Goal: Task Accomplishment & Management: Complete application form

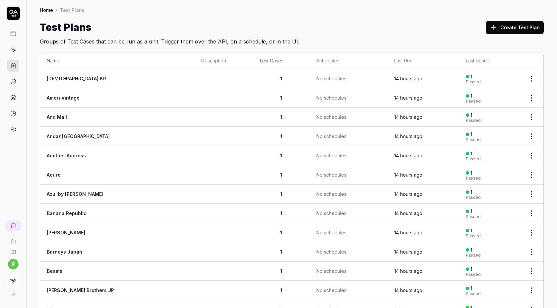
click at [324, 28] on div "Test Plans Create Test Plan" at bounding box center [292, 27] width 504 height 15
click at [521, 27] on button "Create Test Plan" at bounding box center [515, 27] width 58 height 13
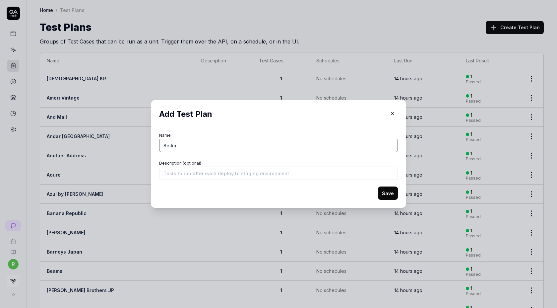
type input "Seilin"
click at [392, 193] on button "Save" at bounding box center [388, 192] width 20 height 13
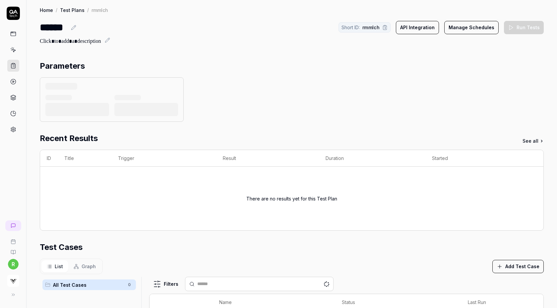
click at [506, 265] on button "Add Test Case" at bounding box center [518, 266] width 51 height 13
click at [457, 263] on div "List Graph Add Test Case" at bounding box center [292, 266] width 504 height 16
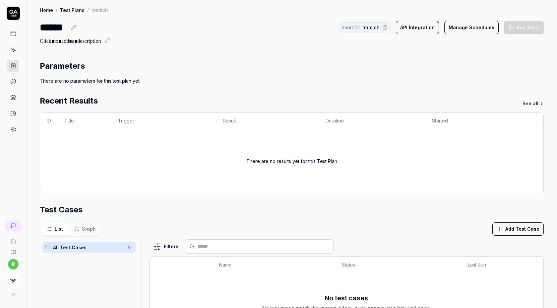
click at [504, 265] on th "Last Run" at bounding box center [495, 264] width 69 height 17
click at [525, 222] on button "Add Test Case" at bounding box center [518, 228] width 51 height 13
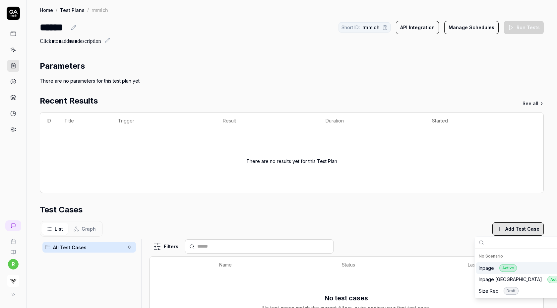
click at [489, 267] on div "Inpage Active" at bounding box center [498, 268] width 38 height 8
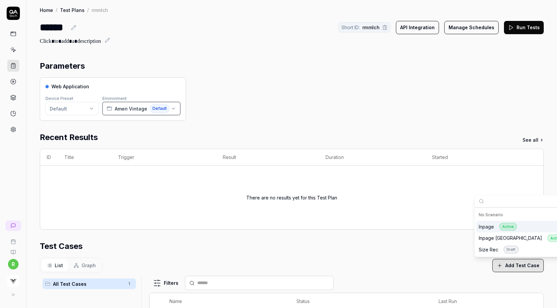
click at [123, 107] on span "Ameri Vintage" at bounding box center [131, 108] width 33 height 7
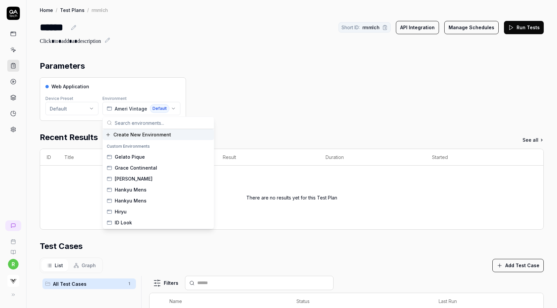
click at [132, 134] on span "Create New Environment" at bounding box center [142, 134] width 58 height 7
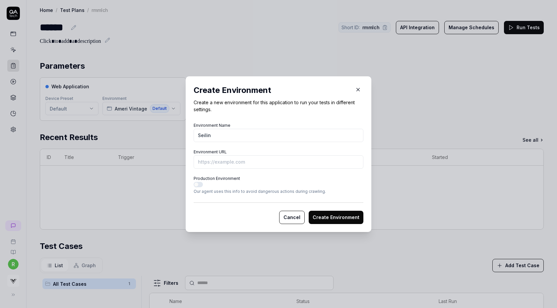
type input "Seilin"
paste input "https://www.hrm-eshop.com//shop/g/g1010671240006/"
type input "https://www.hrm-eshop.com//shop/g/g1010671240006/?vs-staging"
click at [324, 214] on button "Create Environment" at bounding box center [336, 217] width 55 height 13
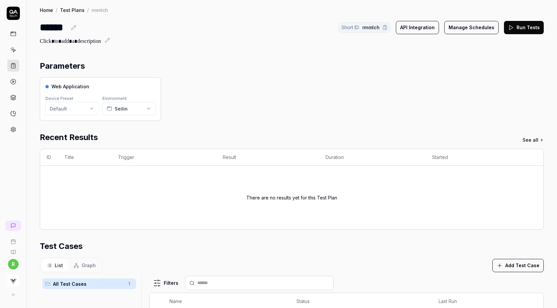
click at [530, 27] on button "Run Tests" at bounding box center [524, 27] width 40 height 13
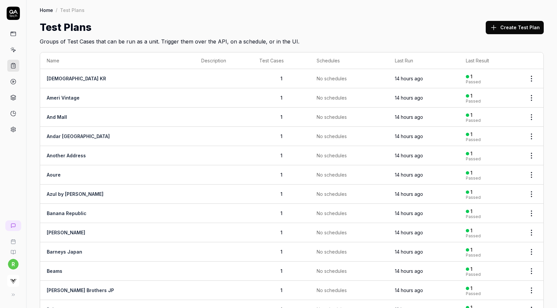
click at [515, 24] on button "Create Test Plan" at bounding box center [515, 27] width 58 height 13
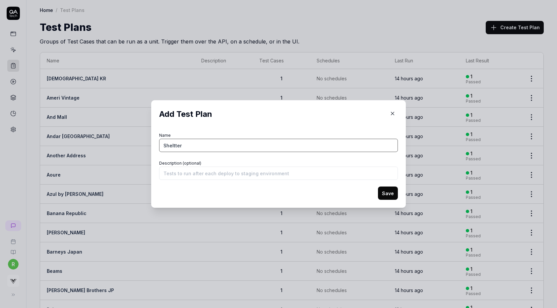
type input "Sheltter"
click at [385, 192] on button "Save" at bounding box center [388, 192] width 20 height 13
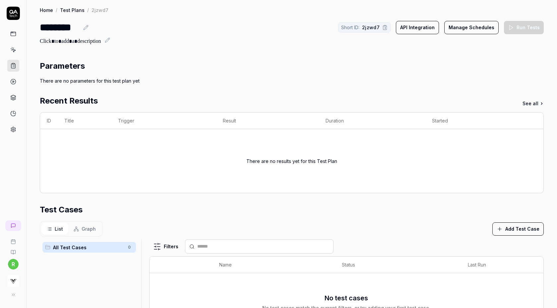
click at [513, 229] on button "Add Test Case" at bounding box center [518, 228] width 51 height 13
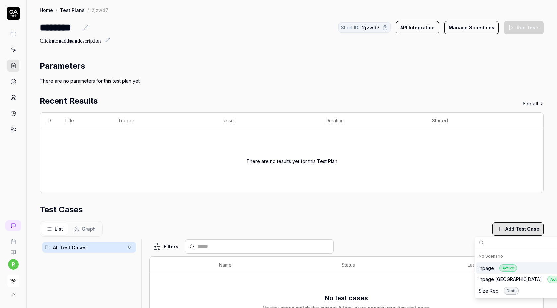
click at [487, 268] on div "Inpage Active" at bounding box center [498, 268] width 38 height 8
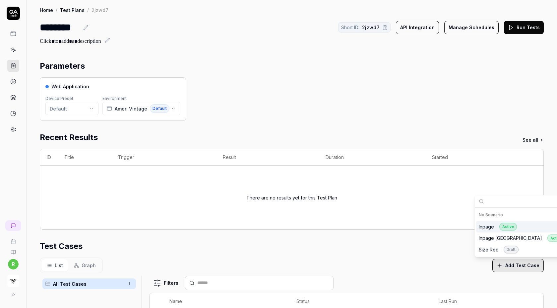
click at [271, 121] on div "Parameters Web Application Device Preset Default Environment Ameri Vintage Defa…" at bounding box center [292, 255] width 504 height 391
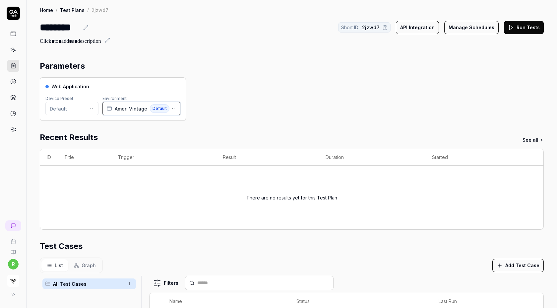
click at [140, 109] on span "Ameri Vintage" at bounding box center [131, 108] width 33 height 7
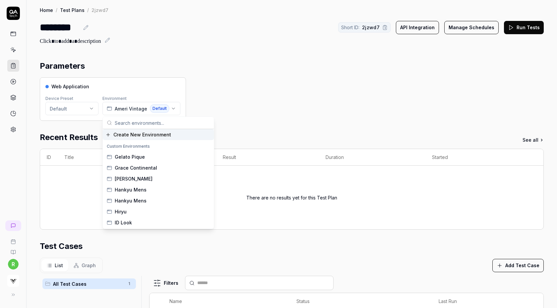
click at [134, 134] on span "Create New Environment" at bounding box center [142, 134] width 58 height 7
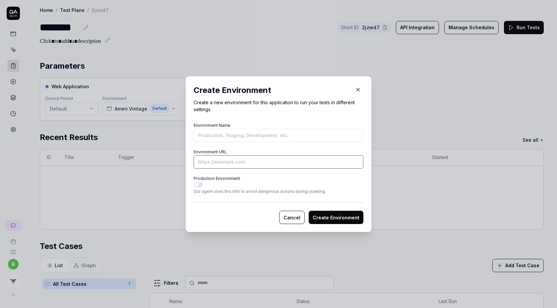
click at [230, 161] on input "Environment URL" at bounding box center [279, 161] width 170 height 13
paste input "https://www.ec-store.net/sws/g/g13562720"
type input "https://www.ec-store.net/sws/g/g13562720?vs-staging"
click at [298, 136] on input "Environment Name" at bounding box center [279, 135] width 170 height 13
type input "Sheltter"
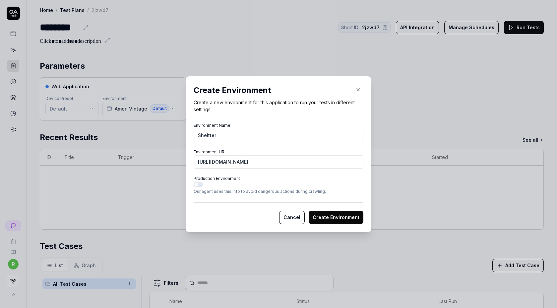
click at [344, 218] on button "Create Environment" at bounding box center [336, 217] width 55 height 13
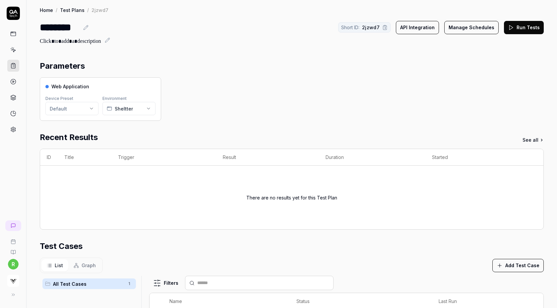
click at [521, 24] on button "Run Tests" at bounding box center [524, 27] width 40 height 13
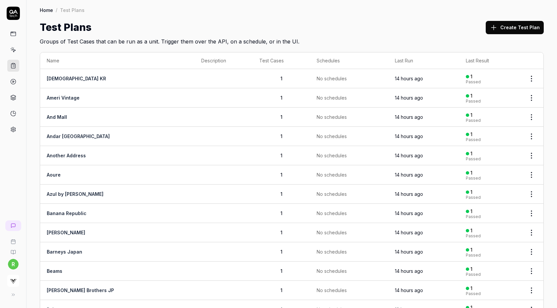
click at [512, 33] on button "Create Test Plan" at bounding box center [515, 27] width 58 height 13
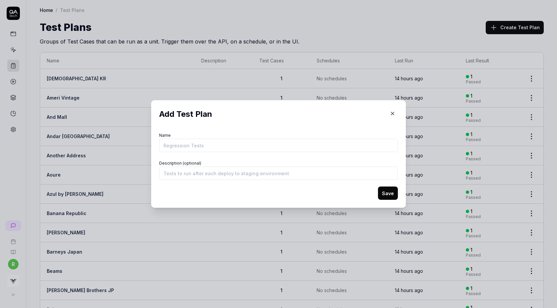
click at [235, 146] on input "Name" at bounding box center [278, 145] width 239 height 13
type input "Six Pad"
click at [378, 186] on button "Save" at bounding box center [388, 192] width 20 height 13
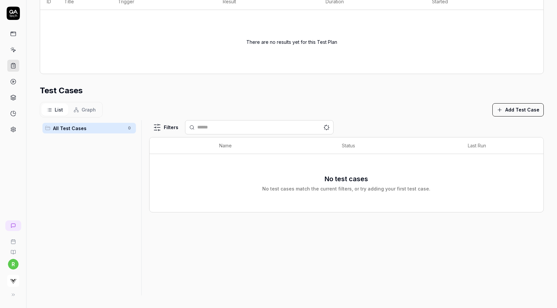
scroll to position [119, 0]
click at [508, 111] on button "Add Test Case" at bounding box center [518, 109] width 51 height 13
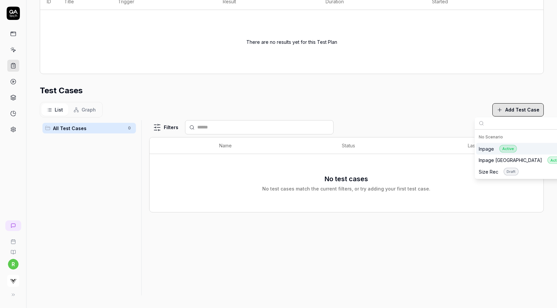
click at [489, 148] on div "Inpage Active" at bounding box center [498, 149] width 38 height 8
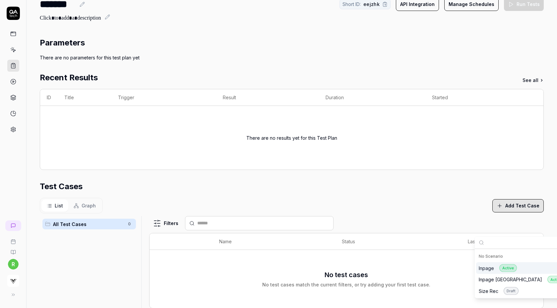
scroll to position [0, 0]
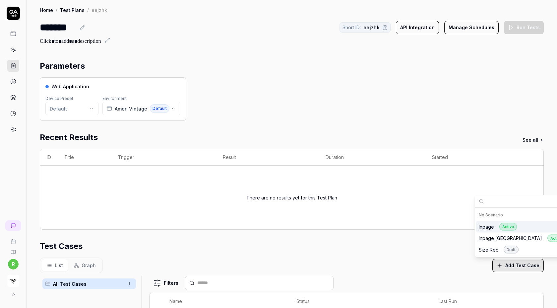
click at [272, 89] on div "Web Application Device Preset Default Environment Ameri Vintage Default" at bounding box center [292, 98] width 504 height 43
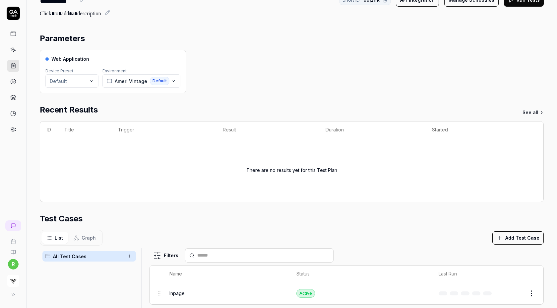
scroll to position [36, 0]
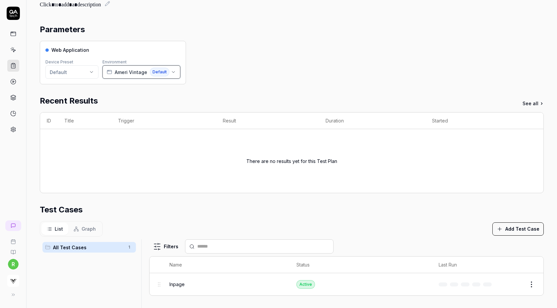
click at [164, 69] on span "Default" at bounding box center [160, 72] width 20 height 9
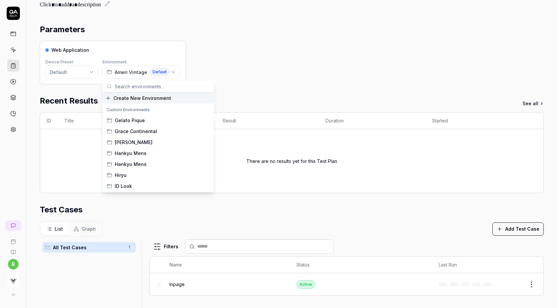
click at [153, 101] on span "Create New Environment" at bounding box center [142, 98] width 58 height 7
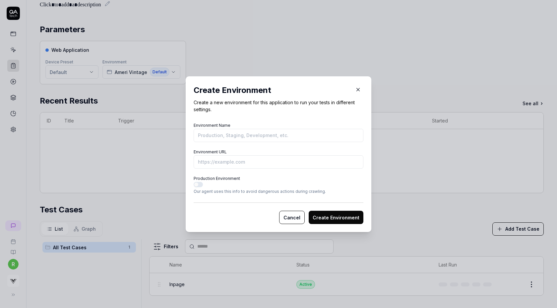
click at [235, 135] on input "Environment Name" at bounding box center [279, 135] width 170 height 13
type input "Six Pad"
click at [290, 165] on input "Environment URL" at bounding box center [279, 161] width 170 height 13
paste input "https://www.mtgec.jp/shop/g/g1159620501"
type input "https://www.mtgec.jp/shop/g/g1159620501?vs-staging"
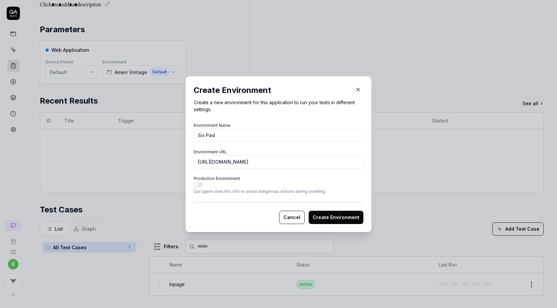
drag, startPoint x: 336, startPoint y: 225, endPoint x: 340, endPoint y: 222, distance: 5.0
click at [340, 222] on div "Create Environment Create a new environment for this application to run your te…" at bounding box center [279, 154] width 186 height 156
click at [327, 201] on form "Environment Name Six Pad Environment URL https://www.mtgec.jp/shop/g/g115962050…" at bounding box center [279, 172] width 170 height 103
click at [327, 213] on button "Create Environment" at bounding box center [336, 217] width 55 height 13
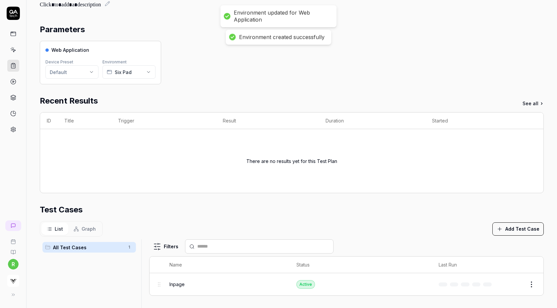
scroll to position [0, 0]
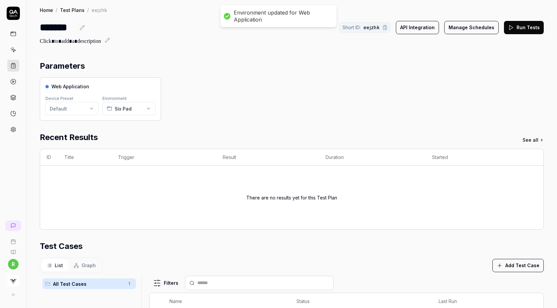
click at [512, 26] on icon at bounding box center [511, 28] width 6 height 6
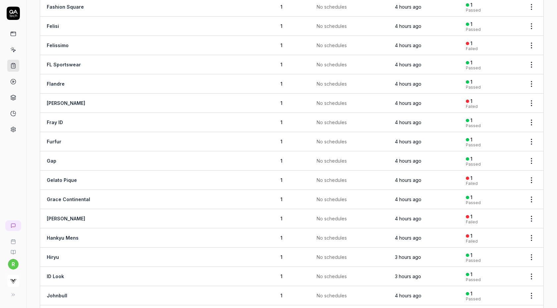
scroll to position [1128, 0]
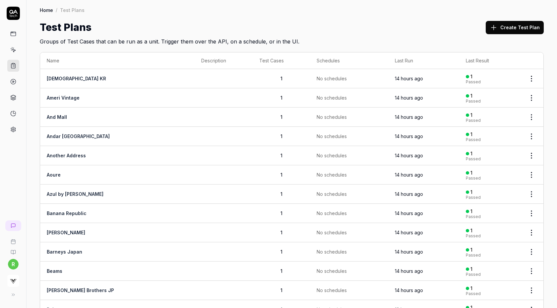
click at [266, 139] on td "1" at bounding box center [281, 136] width 57 height 19
click at [518, 26] on button "Create Test Plan" at bounding box center [515, 27] width 58 height 13
click at [507, 27] on button "Create Test Plan" at bounding box center [515, 27] width 58 height 13
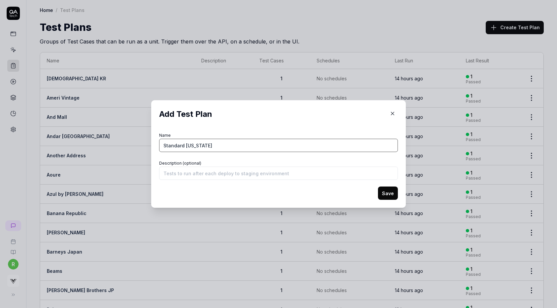
type input "Standard [US_STATE]"
click at [378, 186] on button "Save" at bounding box center [388, 192] width 20 height 13
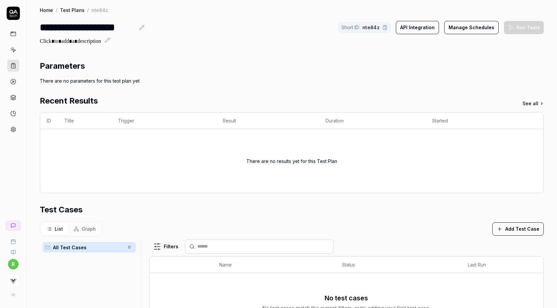
click at [505, 226] on button "Add Test Case" at bounding box center [518, 228] width 51 height 13
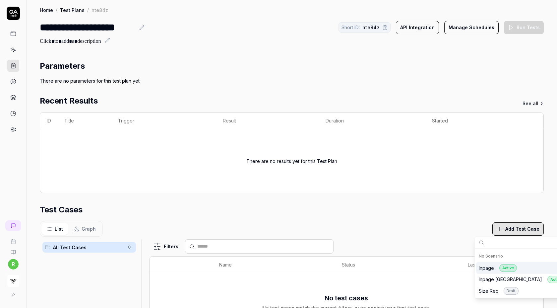
click at [491, 271] on div "Inpage Active" at bounding box center [526, 268] width 100 height 12
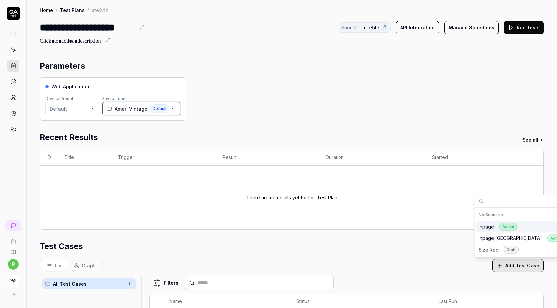
click at [139, 109] on span "Ameri Vintage" at bounding box center [131, 108] width 33 height 7
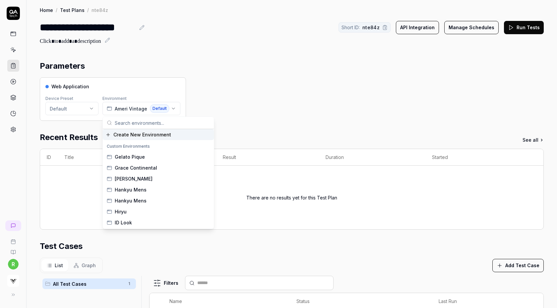
click at [139, 134] on span "Create New Environment" at bounding box center [142, 134] width 58 height 7
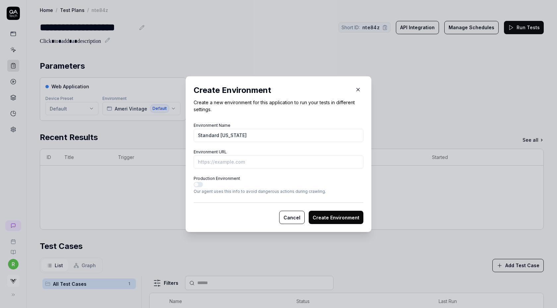
type input "Standard [US_STATE]"
paste input "[URL][DOMAIN_NAME]"
type input "[URL][DOMAIN_NAME]"
click at [319, 216] on button "Create Environment" at bounding box center [336, 217] width 55 height 13
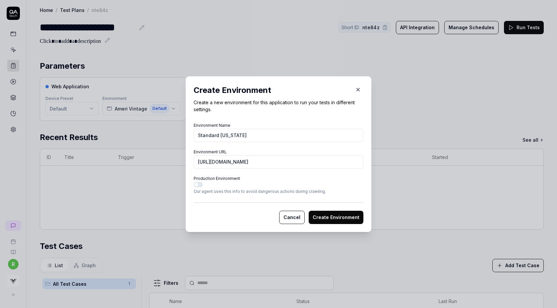
scroll to position [0, 0]
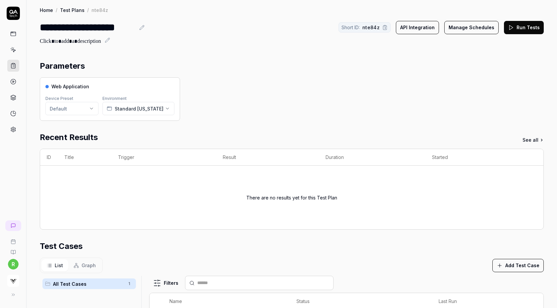
click at [521, 26] on button "Run Tests" at bounding box center [524, 27] width 40 height 13
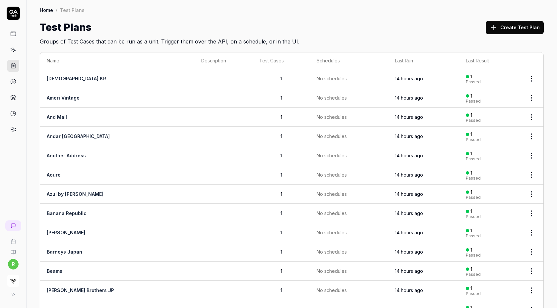
click at [511, 25] on button "Create Test Plan" at bounding box center [515, 27] width 58 height 13
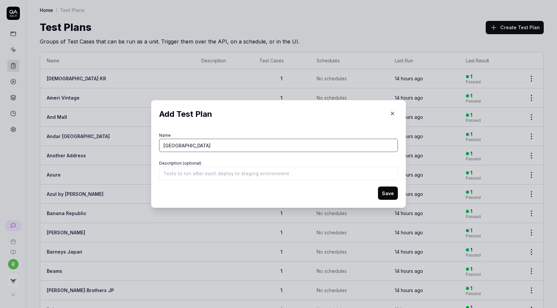
type input "[GEOGRAPHIC_DATA]"
click at [378, 186] on button "Save" at bounding box center [388, 192] width 20 height 13
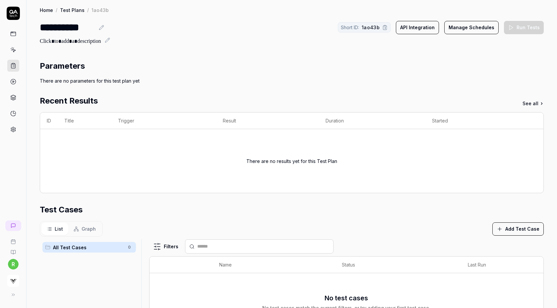
click at [503, 229] on icon "button" at bounding box center [500, 229] width 6 height 6
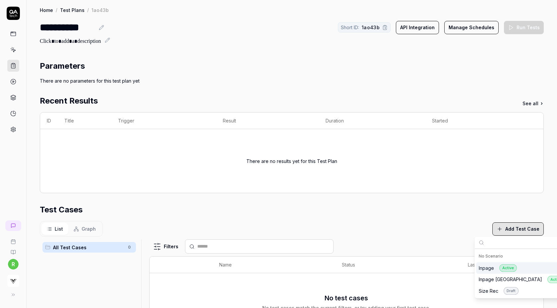
type input "[URL][DOMAIN_NAME]"
click at [491, 265] on div "Inpage Active" at bounding box center [498, 268] width 38 height 8
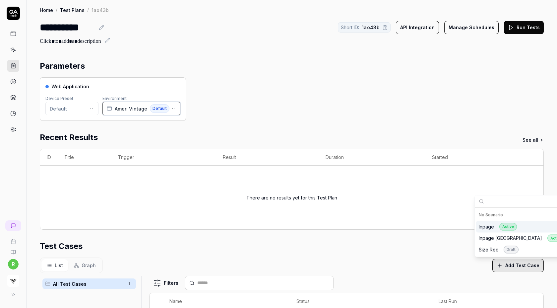
click at [126, 104] on div "Ameri Vintage Default" at bounding box center [138, 108] width 63 height 9
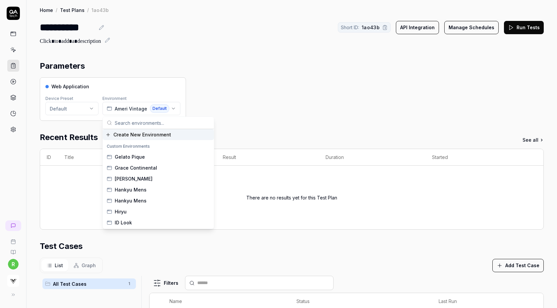
click at [127, 134] on span "Create New Environment" at bounding box center [142, 134] width 58 height 7
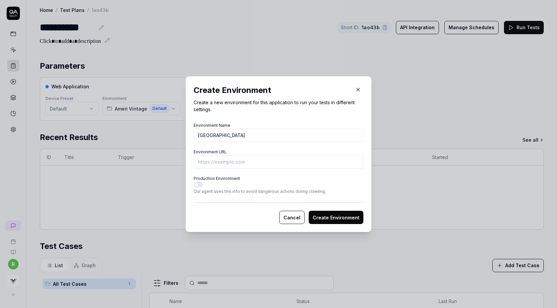
type input "[GEOGRAPHIC_DATA]"
paste input "[URL][DOMAIN_NAME]"
type input "[URL][DOMAIN_NAME]"
click at [347, 220] on button "Create Environment" at bounding box center [336, 217] width 55 height 13
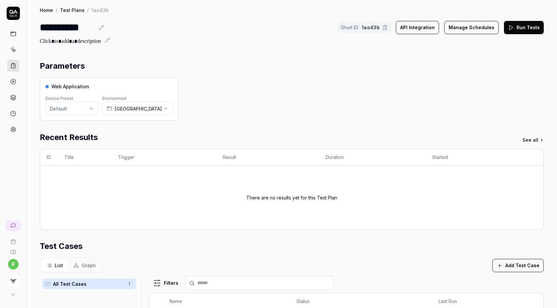
click at [514, 26] on icon at bounding box center [511, 28] width 6 height 6
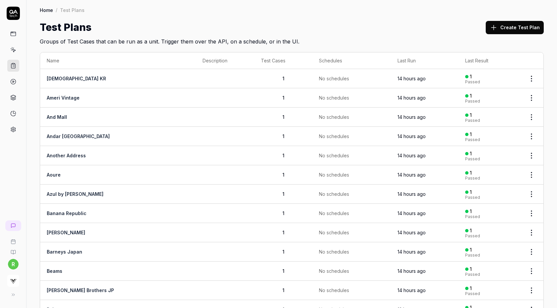
click at [514, 27] on button "Create Test Plan" at bounding box center [515, 27] width 58 height 13
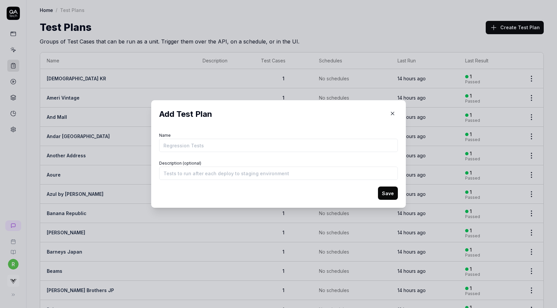
type input "T"
type input "Strasburgo Outlet"
click at [378, 186] on button "Save" at bounding box center [388, 192] width 20 height 13
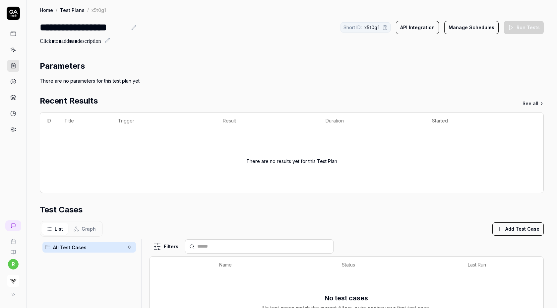
click at [505, 229] on button "Add Test Case" at bounding box center [518, 228] width 51 height 13
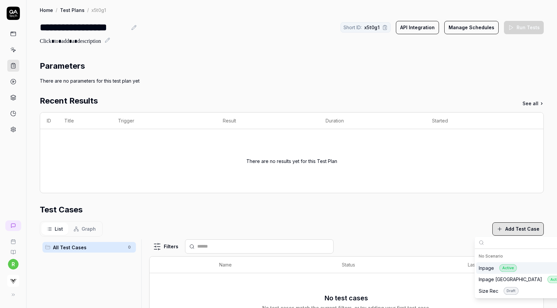
click at [492, 266] on div "Inpage Active" at bounding box center [498, 268] width 38 height 8
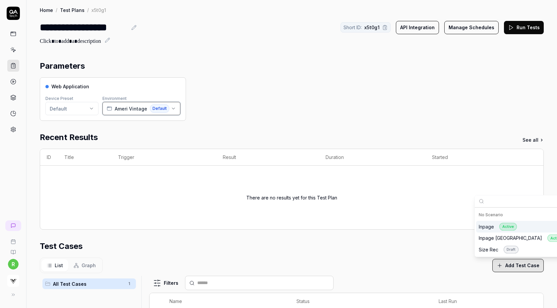
click at [126, 108] on span "Ameri Vintage" at bounding box center [131, 108] width 33 height 7
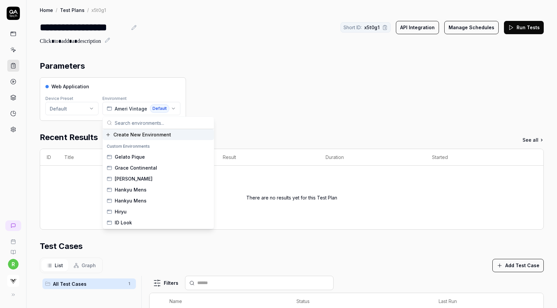
click at [133, 136] on span "Create New Environment" at bounding box center [142, 134] width 58 height 7
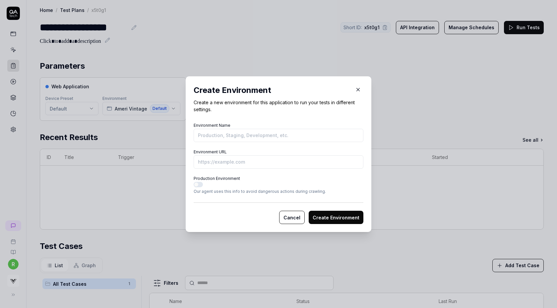
type input "s"
type input "Strasburgo Outlet"
paste input "[URL][DOMAIN_NAME]"
type input "[URL][DOMAIN_NAME]"
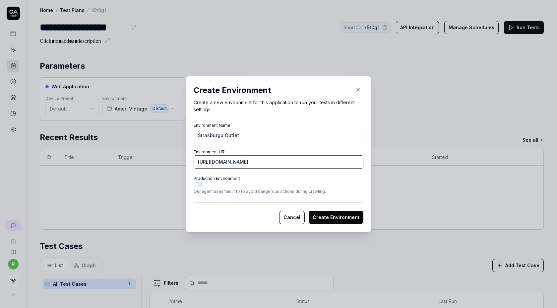
click at [309, 211] on button "Create Environment" at bounding box center [336, 217] width 55 height 13
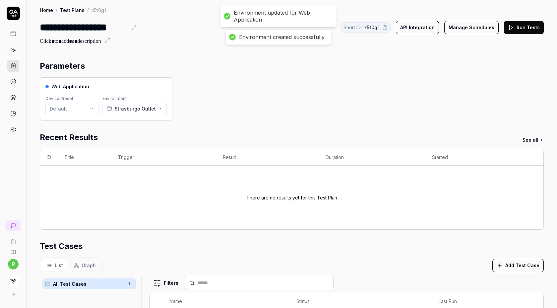
click at [525, 28] on button "Run Tests" at bounding box center [524, 27] width 40 height 13
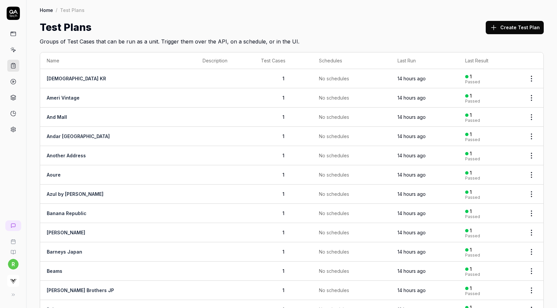
click at [514, 27] on button "Create Test Plan" at bounding box center [515, 27] width 58 height 13
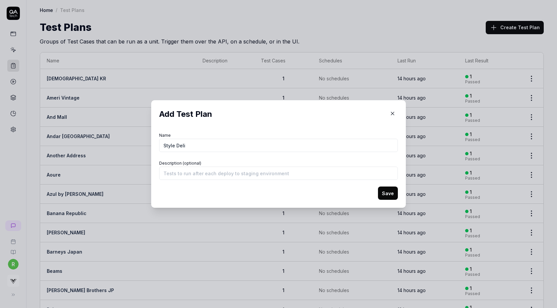
type input "Style Deli"
click at [378, 186] on button "Save" at bounding box center [388, 192] width 20 height 13
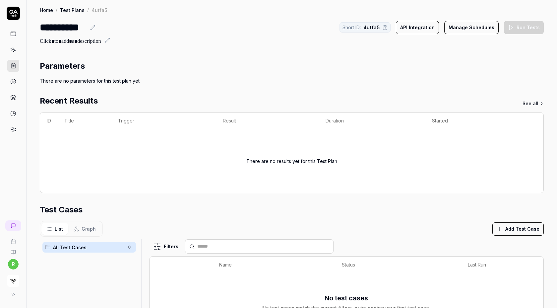
click at [505, 227] on button "Add Test Case" at bounding box center [518, 228] width 51 height 13
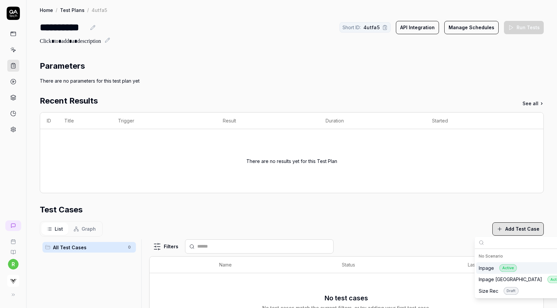
click at [486, 270] on div "Inpage Active" at bounding box center [498, 268] width 38 height 8
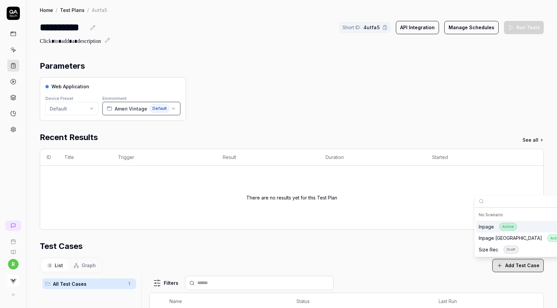
click at [116, 114] on button "Ameri Vintage Default" at bounding box center [141, 108] width 78 height 13
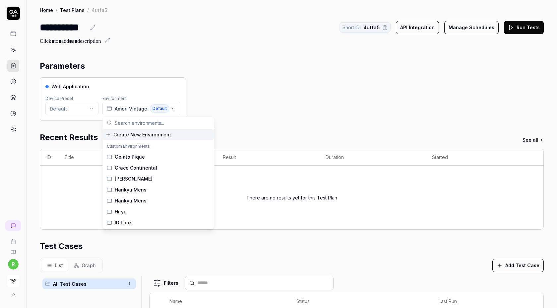
click at [123, 133] on span "Create New Environment" at bounding box center [142, 134] width 58 height 7
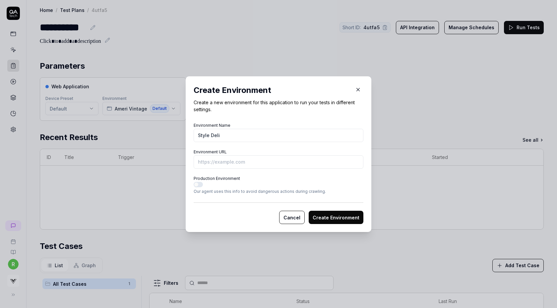
type input "Style Deli"
paste input "https://www.style-deli.com/c/newarrival/235920"
type input "https://www.style-deli.com/c/newarrival/235920?vs-staging"
click at [309, 211] on button "Create Environment" at bounding box center [336, 217] width 55 height 13
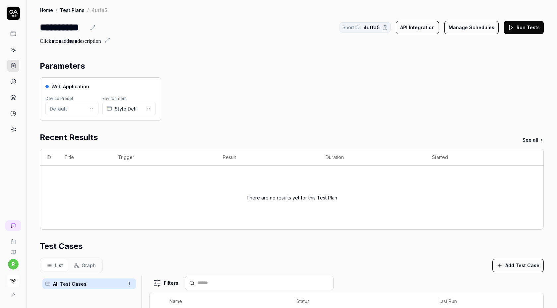
click at [523, 24] on button "Run Tests" at bounding box center [524, 27] width 40 height 13
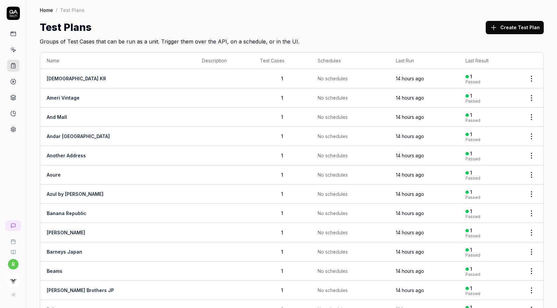
click at [509, 30] on button "Create Test Plan" at bounding box center [515, 27] width 58 height 13
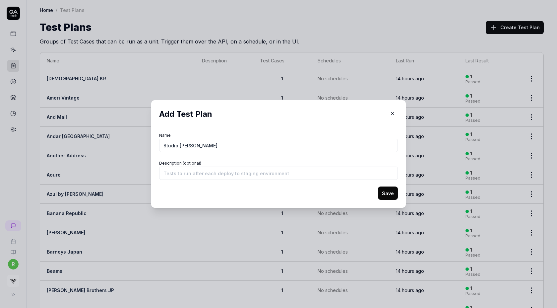
type input "Studio [PERSON_NAME]"
paste input "[URL][DOMAIN_NAME]"
type input "[URL][DOMAIN_NAME]"
click at [378, 186] on button "Save" at bounding box center [388, 192] width 20 height 13
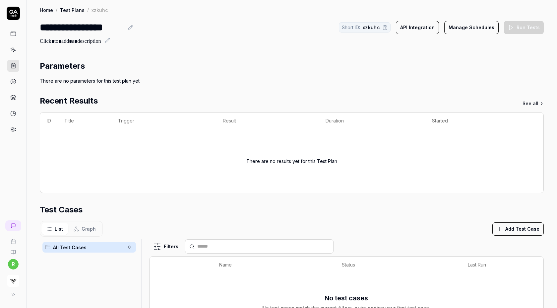
click at [508, 230] on button "Add Test Case" at bounding box center [518, 228] width 51 height 13
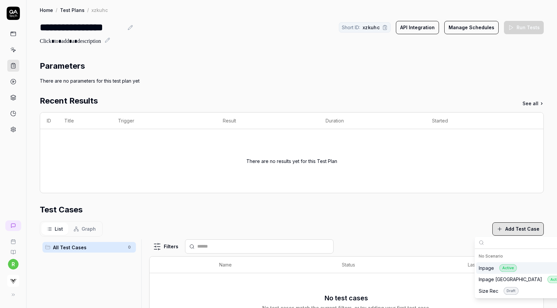
click at [494, 269] on div "Inpage Active" at bounding box center [498, 268] width 38 height 8
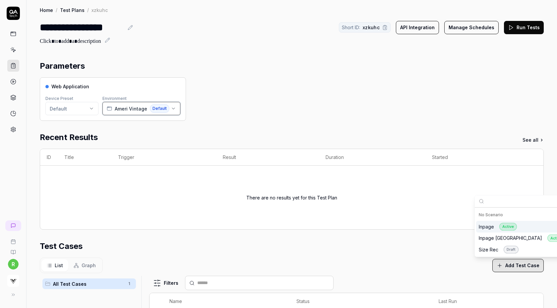
click at [126, 103] on button "Ameri Vintage Default" at bounding box center [141, 108] width 78 height 13
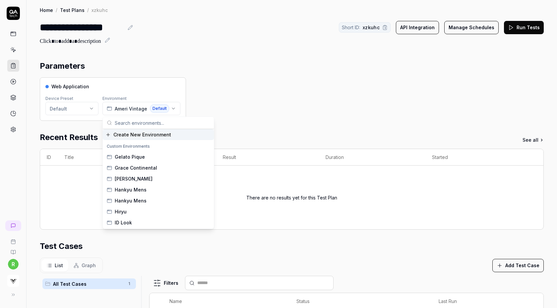
click at [132, 134] on span "Create New Environment" at bounding box center [142, 134] width 58 height 7
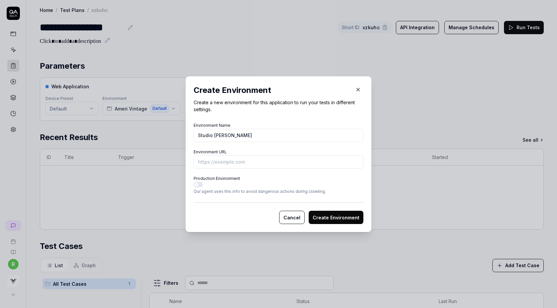
type input "Studio [PERSON_NAME]"
paste input "[URL][DOMAIN_NAME]"
type input "[URL][DOMAIN_NAME]"
click at [309, 211] on button "Create Environment" at bounding box center [336, 217] width 55 height 13
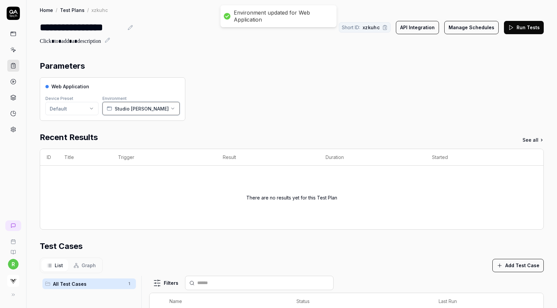
click at [126, 107] on span "Studio [PERSON_NAME]" at bounding box center [142, 108] width 54 height 7
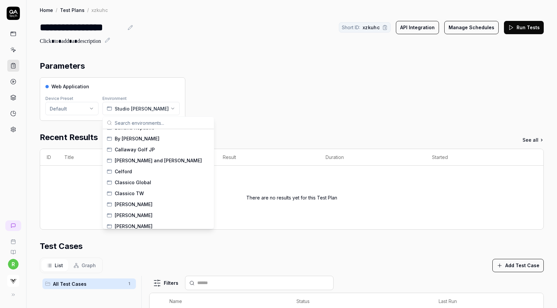
scroll to position [856, 0]
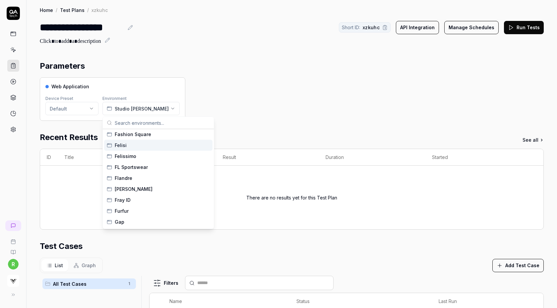
click at [10, 133] on link at bounding box center [13, 129] width 12 height 12
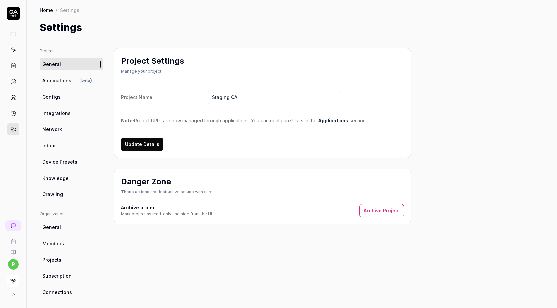
click at [67, 81] on span "Applications" at bounding box center [56, 80] width 29 height 7
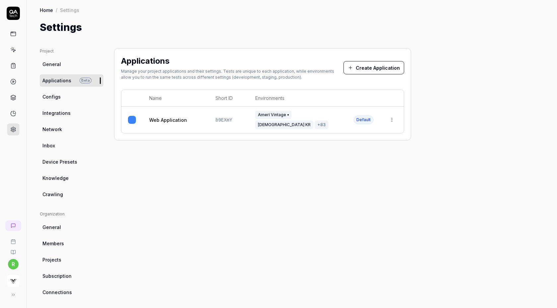
click at [396, 112] on html "r Home / Settings Home / Settings Settings Project General Applications Beta Co…" at bounding box center [278, 154] width 557 height 308
click at [347, 158] on div "Edit" at bounding box center [362, 159] width 78 height 15
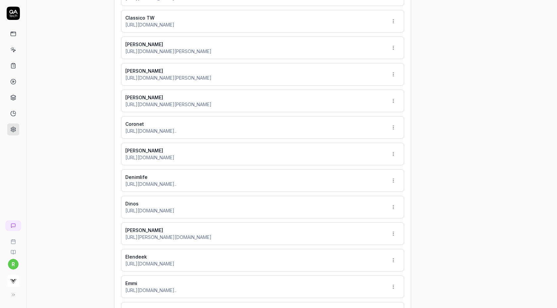
type input "*******"
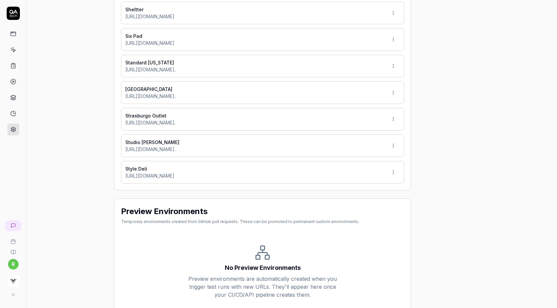
scroll to position [2298, 0]
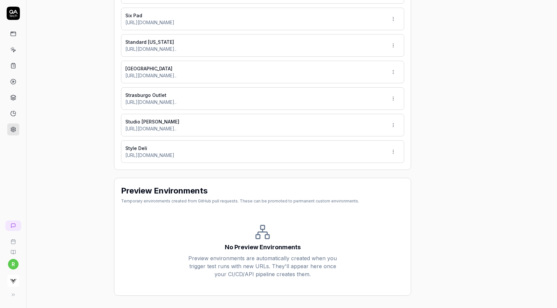
click at [392, 124] on html "r Home / Settings Home / Settings Settings Project General Applications Beta Co…" at bounding box center [278, 154] width 557 height 308
click at [369, 152] on div "Edit" at bounding box center [372, 155] width 52 height 15
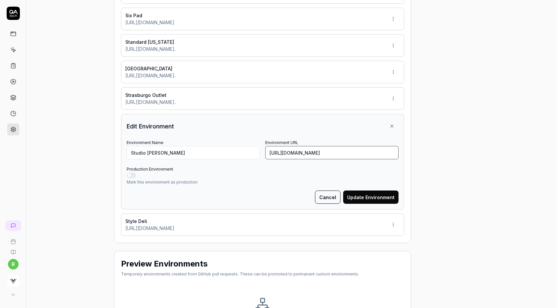
scroll to position [0, 49]
drag, startPoint x: 333, startPoint y: 151, endPoint x: 398, endPoint y: 148, distance: 65.4
click at [398, 148] on input "https://japan.studionicholson.com/products/chalco-denim-pant-in-parchment" at bounding box center [331, 152] width 133 height 13
click at [389, 153] on input "https://japan.studionicholson.com/products/chalco-denim-pant-in-parchment" at bounding box center [331, 152] width 133 height 13
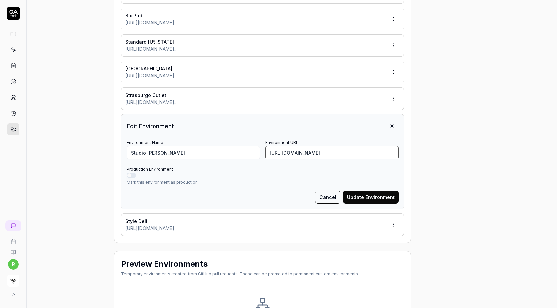
type input "https://japan.studionicholson.com/products/chalco-denim-pant-in-parchment?vs-st…"
click at [343, 190] on button "Update Environment" at bounding box center [370, 196] width 55 height 13
type input "*******"
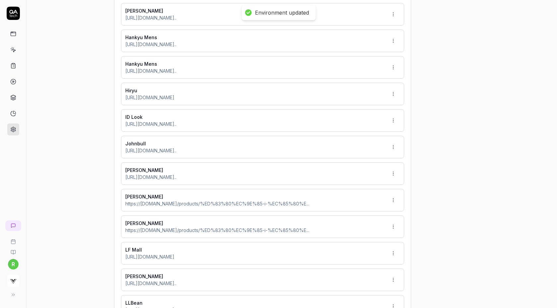
scroll to position [1369, 0]
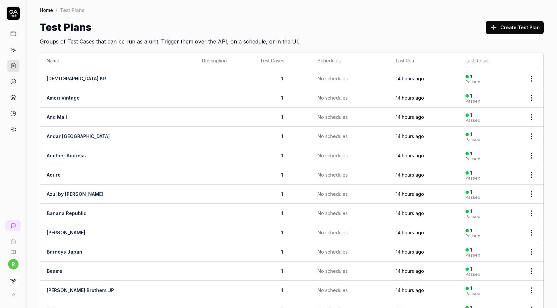
click at [506, 21] on button "Create Test Plan" at bounding box center [515, 27] width 58 height 13
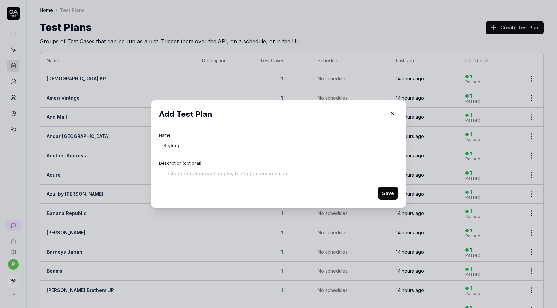
type input "Styling"
click at [378, 186] on button "Save" at bounding box center [388, 192] width 20 height 13
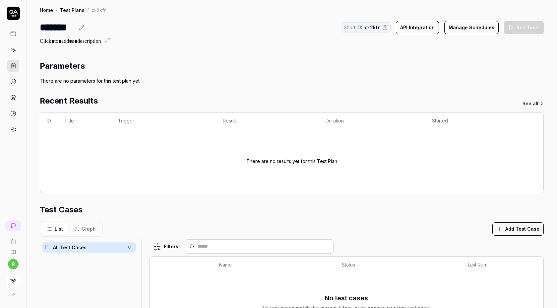
click at [511, 229] on button "Add Test Case" at bounding box center [518, 228] width 51 height 13
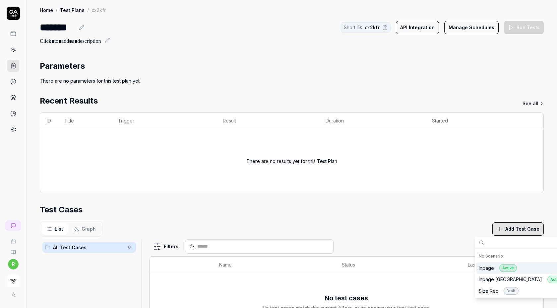
click at [492, 267] on div "Inpage Active" at bounding box center [498, 268] width 38 height 8
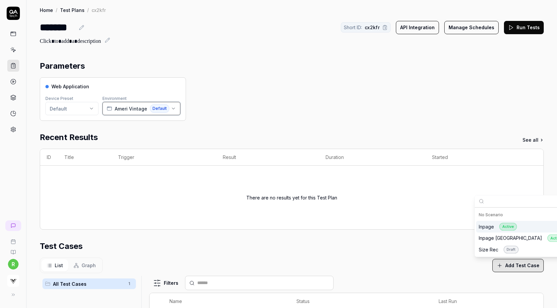
click at [115, 108] on span "Ameri Vintage" at bounding box center [131, 108] width 33 height 7
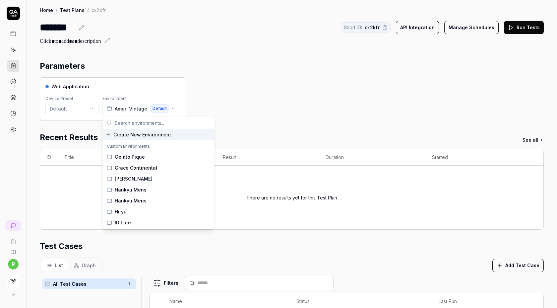
click at [125, 132] on span "Create New Environment" at bounding box center [142, 134] width 58 height 7
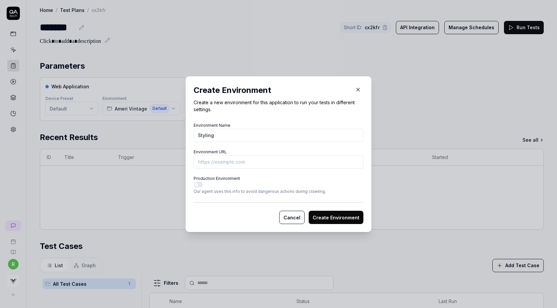
type input "Styling"
paste input "https://stylings.jp/Form/Product/ProductDetail.aspx?shop=0&pid=16WFC255001&vid=…"
type input "https://stylings.jp/Form/Product/ProductDetail.aspx?shop=0&pid=16WFC255001&vid=…"
click at [309, 211] on button "Create Environment" at bounding box center [336, 217] width 55 height 13
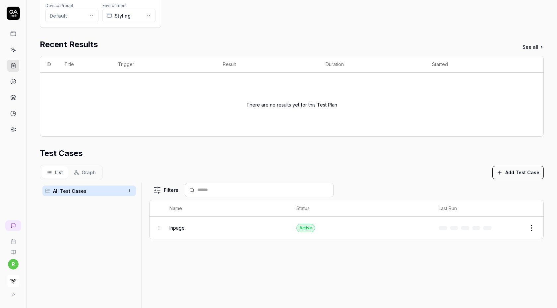
scroll to position [0, 0]
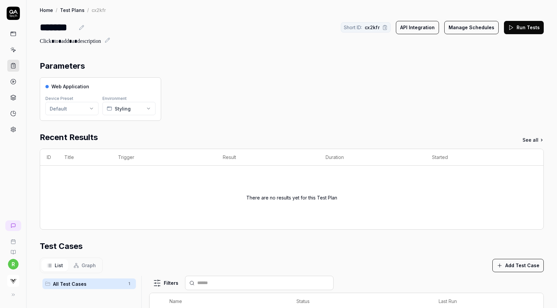
click at [518, 28] on button "Run Tests" at bounding box center [524, 27] width 40 height 13
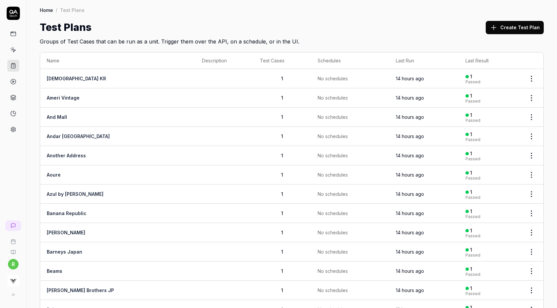
click at [501, 26] on button "Create Test Plan" at bounding box center [515, 27] width 58 height 13
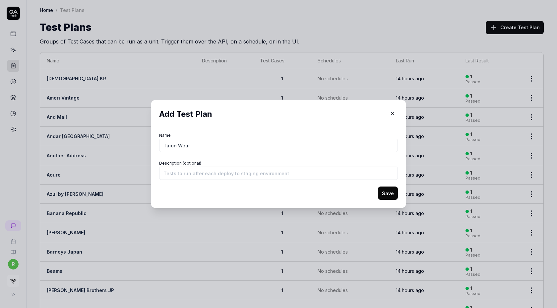
type input "Taion Wear"
click at [378, 186] on button "Save" at bounding box center [388, 192] width 20 height 13
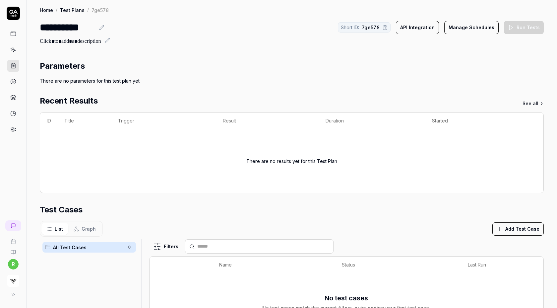
click at [526, 228] on button "Add Test Case" at bounding box center [518, 228] width 51 height 13
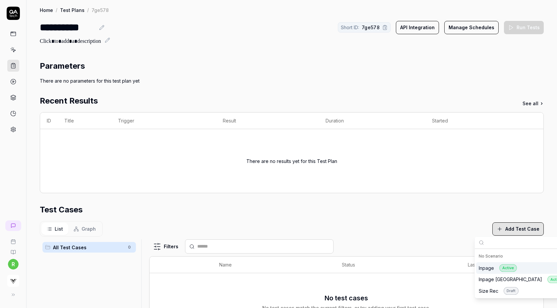
click at [495, 267] on div "Inpage Active" at bounding box center [498, 268] width 38 height 8
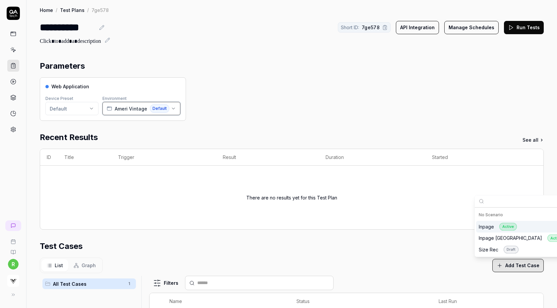
click at [143, 108] on span "Ameri Vintage" at bounding box center [131, 108] width 33 height 7
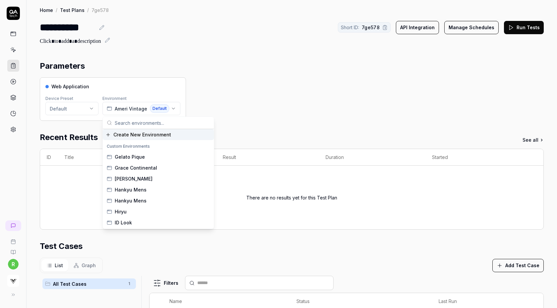
click at [135, 132] on span "Create New Environment" at bounding box center [142, 134] width 58 height 7
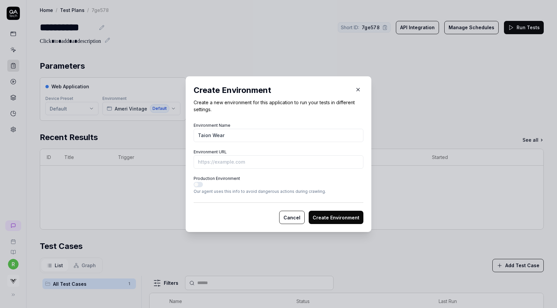
type input "Taion Wear"
paste input "[URL][DOMAIN_NAME]"
type input "[URL][DOMAIN_NAME]"
click at [309, 211] on button "Create Environment" at bounding box center [336, 217] width 55 height 13
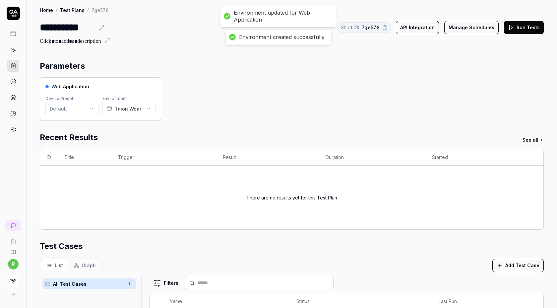
click at [525, 25] on button "Run Tests" at bounding box center [524, 27] width 40 height 13
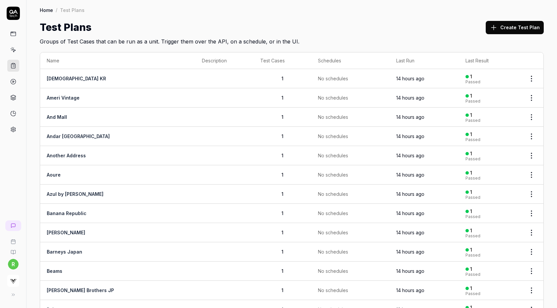
click at [509, 25] on button "Create Test Plan" at bounding box center [515, 27] width 58 height 13
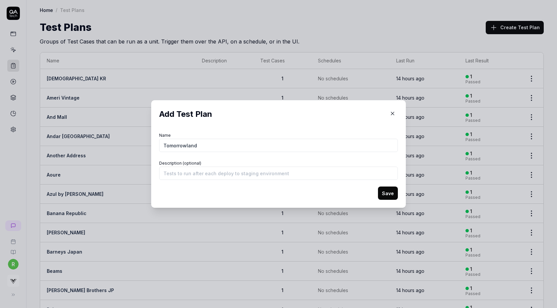
type input "Tomorrowland"
click at [378, 186] on button "Save" at bounding box center [388, 192] width 20 height 13
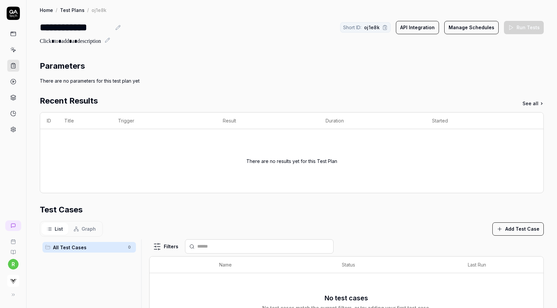
click at [516, 236] on div "List Graph Add Test Case" at bounding box center [292, 229] width 504 height 16
click at [520, 231] on button "Add Test Case" at bounding box center [518, 228] width 51 height 13
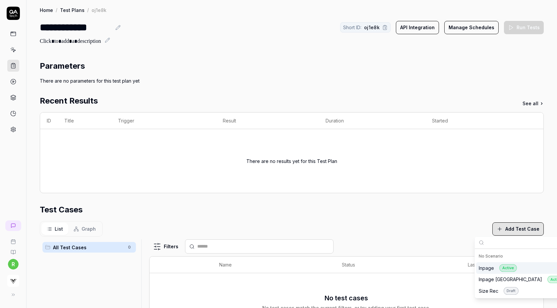
click at [487, 269] on div "Inpage Active" at bounding box center [498, 268] width 38 height 8
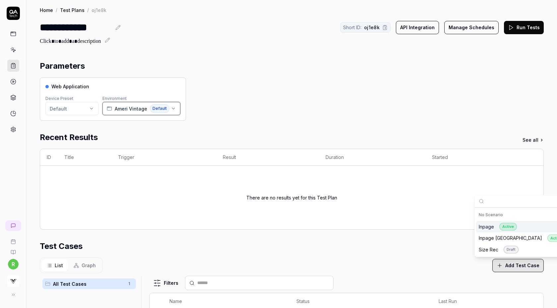
click at [130, 107] on span "Ameri Vintage" at bounding box center [131, 108] width 33 height 7
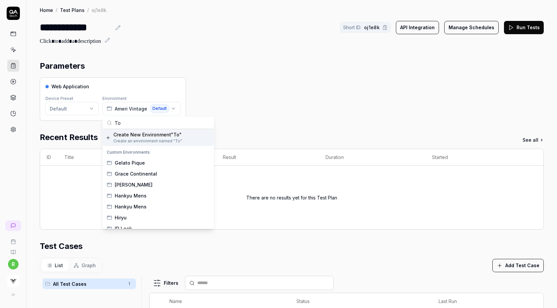
type input "T"
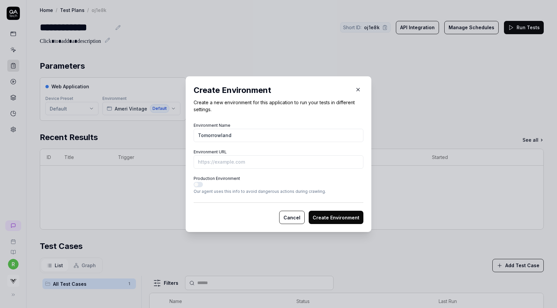
type input "Tomorrowland"
click at [309, 211] on button "Create Environment" at bounding box center [336, 217] width 55 height 13
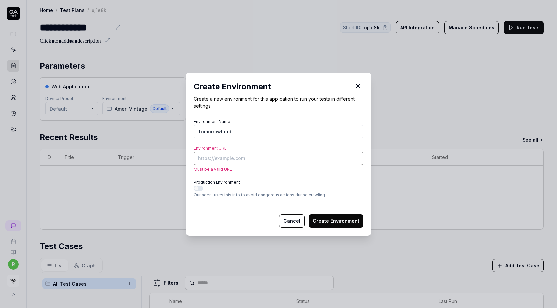
paste input "https://store.tomorrowland.co.jp/item/james-perse/16033503310.html"
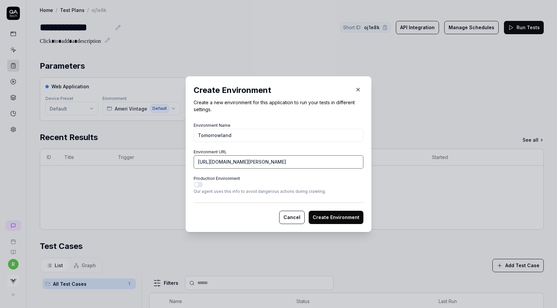
scroll to position [0, 21]
type input "https://store.tomorrowland.co.jp/item/james-perse/16033503310.html?vs-staging"
click at [309, 211] on button "Create Environment" at bounding box center [336, 217] width 55 height 13
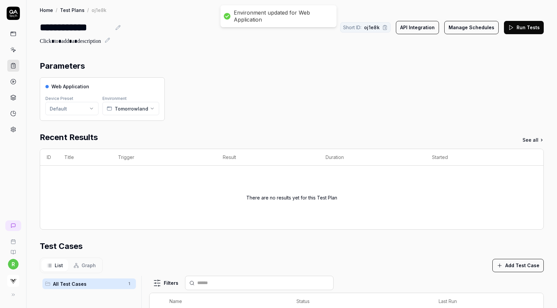
click at [523, 26] on button "Run Tests" at bounding box center [524, 27] width 40 height 13
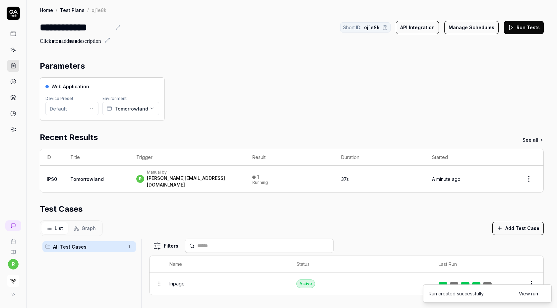
click at [505, 224] on button "Add Test Case" at bounding box center [518, 228] width 51 height 13
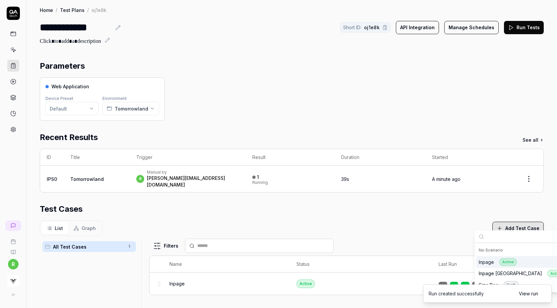
click at [386, 122] on div "Parameters Web Application Device Preset Default Environment Tomorrowland Recen…" at bounding box center [292, 237] width 504 height 354
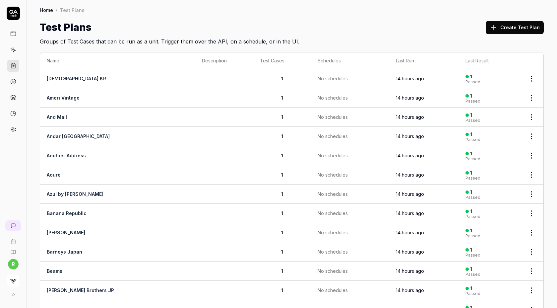
click at [514, 21] on button "Create Test Plan" at bounding box center [515, 27] width 58 height 13
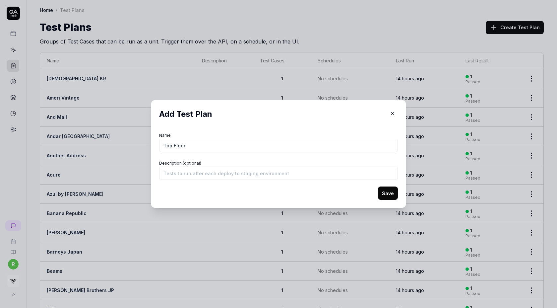
type input "Top Floor"
click at [378, 186] on button "Save" at bounding box center [388, 192] width 20 height 13
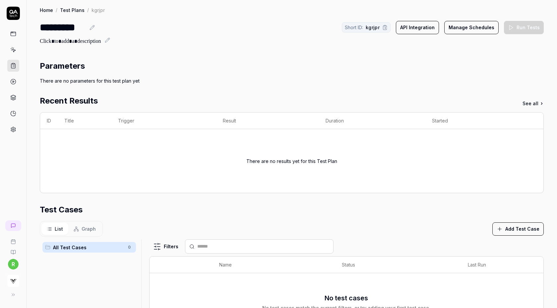
click at [519, 221] on div "List Graph Add Test Case" at bounding box center [292, 229] width 504 height 16
click at [516, 230] on button "Add Test Case" at bounding box center [518, 228] width 51 height 13
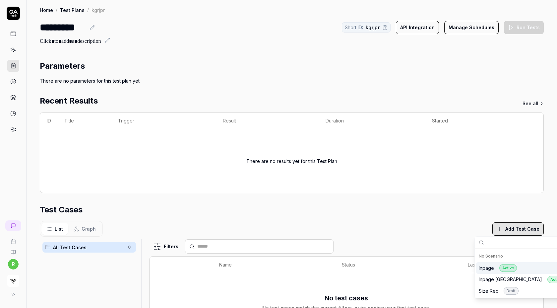
click at [498, 268] on div "Inpage Active" at bounding box center [498, 268] width 38 height 8
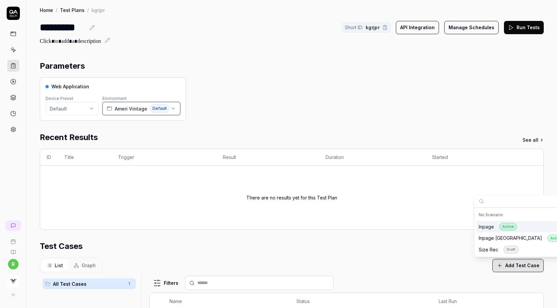
click at [126, 113] on button "Ameri Vintage Default" at bounding box center [141, 108] width 78 height 13
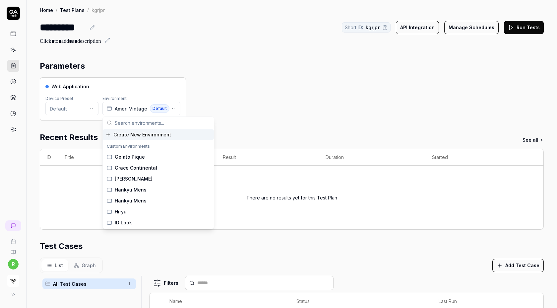
click at [127, 134] on span "Create New Environment" at bounding box center [142, 134] width 58 height 7
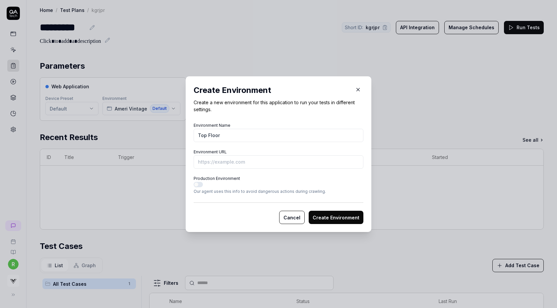
type input "Top Floor"
paste input "https://topfloor.jp/products/212277?pr_prod_strat=jac&pr_rec_id=ab0a3a908&pr_re…"
type input "https://topfloor.jp/products/212277?pr_prod_strat=jac&pr_rec_id=ab0a3a908&pr_re…"
click at [309, 211] on button "Create Environment" at bounding box center [336, 217] width 55 height 13
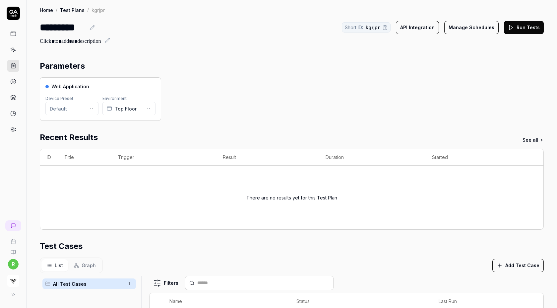
click at [527, 26] on button "Run Tests" at bounding box center [524, 27] width 40 height 13
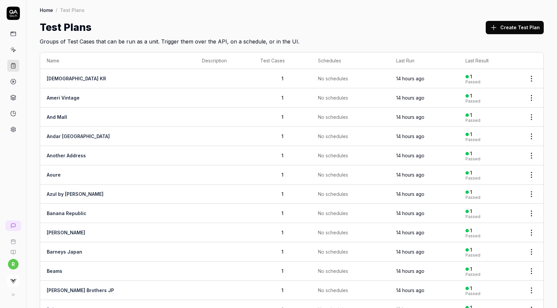
click at [498, 29] on icon at bounding box center [494, 28] width 8 height 8
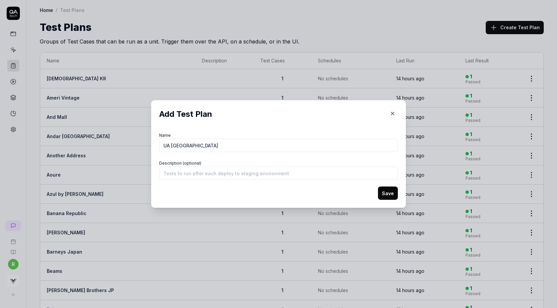
type input "UA [GEOGRAPHIC_DATA]"
click at [378, 186] on button "Save" at bounding box center [388, 192] width 20 height 13
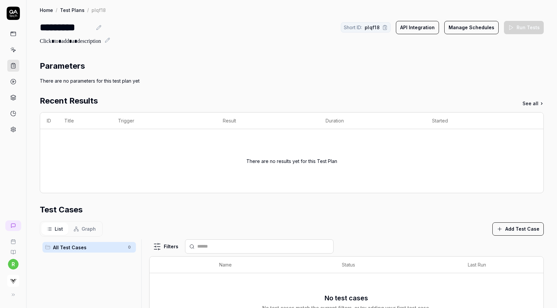
click at [509, 226] on button "Add Test Case" at bounding box center [518, 228] width 51 height 13
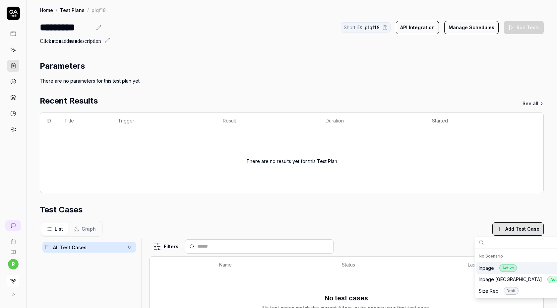
click at [483, 271] on div "Inpage Active" at bounding box center [498, 268] width 38 height 8
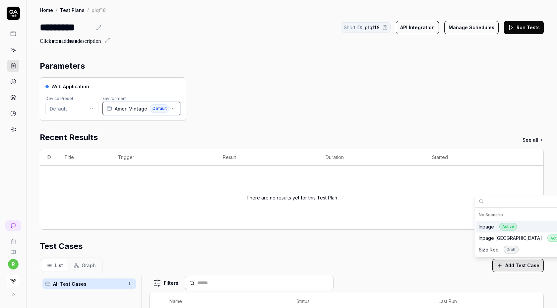
click at [144, 110] on span "Ameri Vintage" at bounding box center [131, 108] width 33 height 7
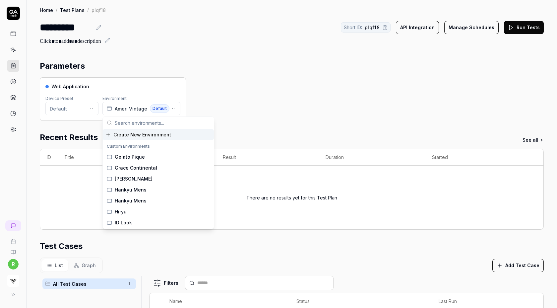
click at [133, 135] on span "Create New Environment" at bounding box center [142, 134] width 58 height 7
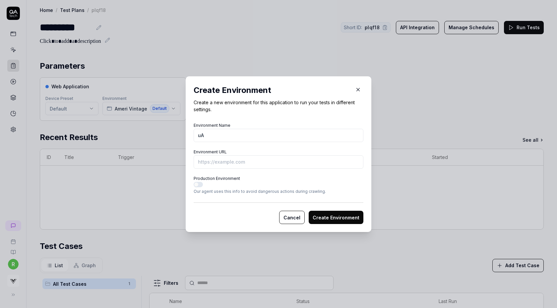
type input "u"
type input "UA [GEOGRAPHIC_DATA]"
paste input "[URL][DOMAIN_NAME]"
type input "[URL][DOMAIN_NAME]"
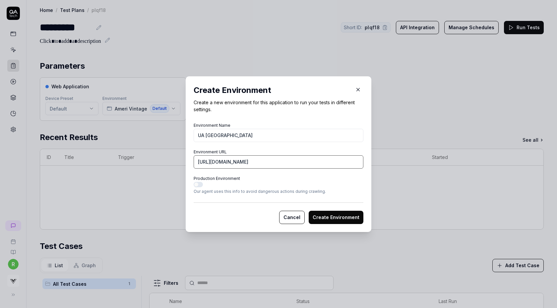
click at [309, 211] on button "Create Environment" at bounding box center [336, 217] width 55 height 13
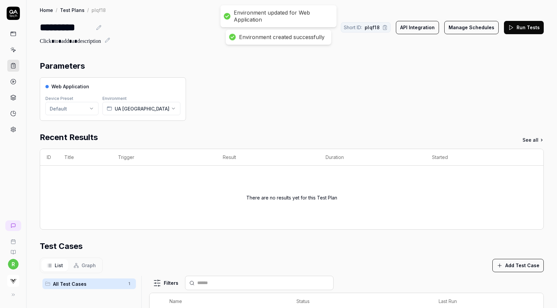
click at [523, 30] on button "Run Tests" at bounding box center [524, 27] width 40 height 13
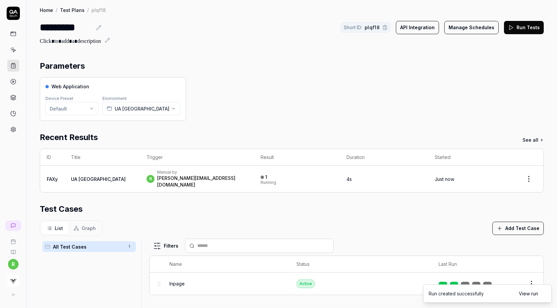
click at [436, 67] on div "Parameters" at bounding box center [292, 66] width 504 height 12
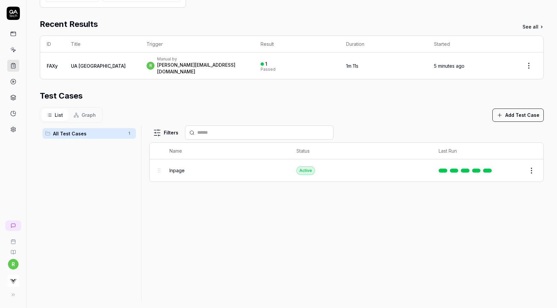
scroll to position [0, 0]
